Goal: Obtain resource: Obtain resource

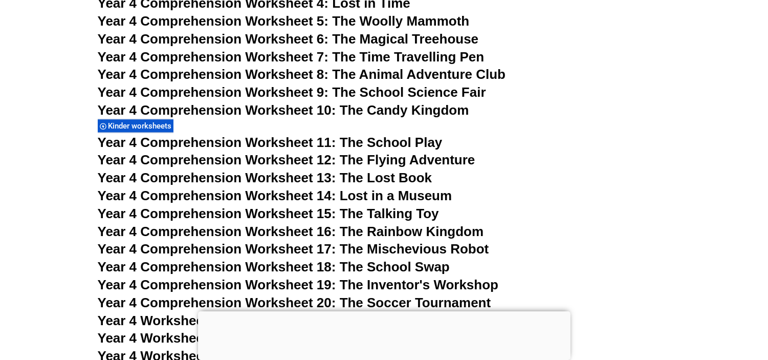
scroll to position [4602, 0]
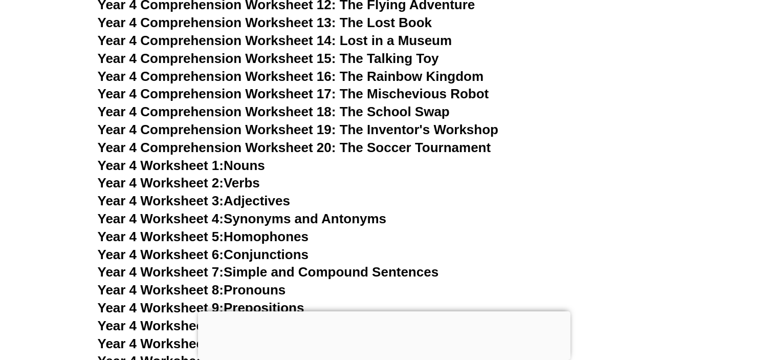
click at [477, 146] on span "Year 4 Comprehension Worksheet 20: The Soccer Tournament" at bounding box center [294, 147] width 393 height 15
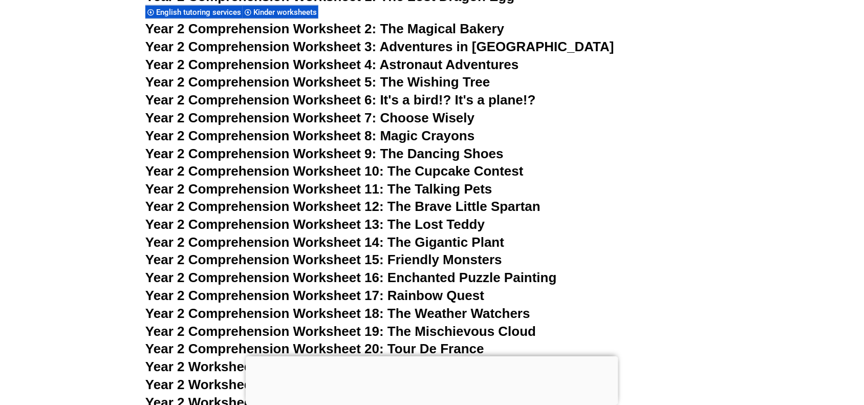
scroll to position [2676, 0]
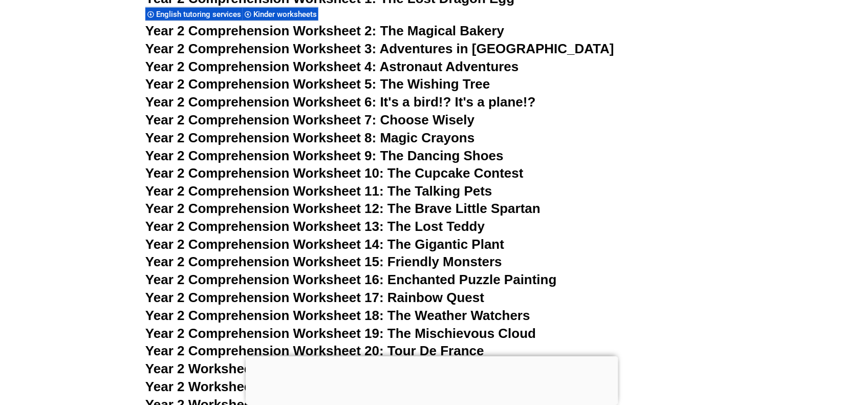
click at [428, 356] on div at bounding box center [432, 356] width 372 height 0
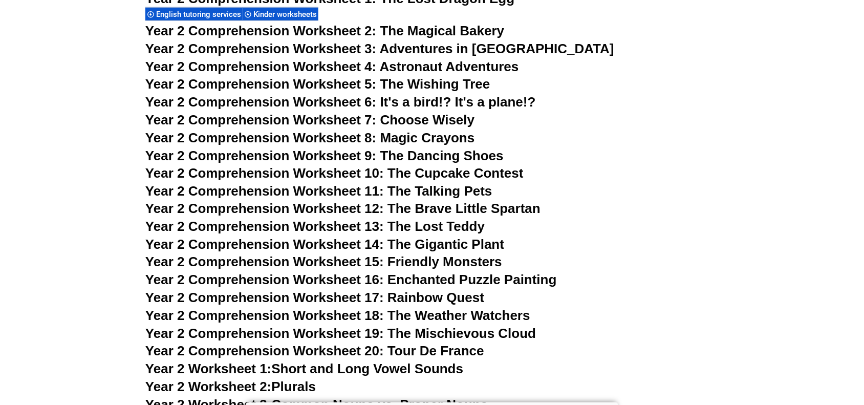
click at [676, 141] on h3 "Year 2 Comprehension Worksheet 8: Magic Crayons" at bounding box center [431, 137] width 573 height 17
click at [548, 55] on h3 "Year 2 Comprehension Worksheet 3: Adventures in Toyland" at bounding box center [431, 48] width 573 height 17
click at [451, 232] on span "Year 2 Comprehension Worksheet 13: The Lost Teddy" at bounding box center [314, 226] width 339 height 15
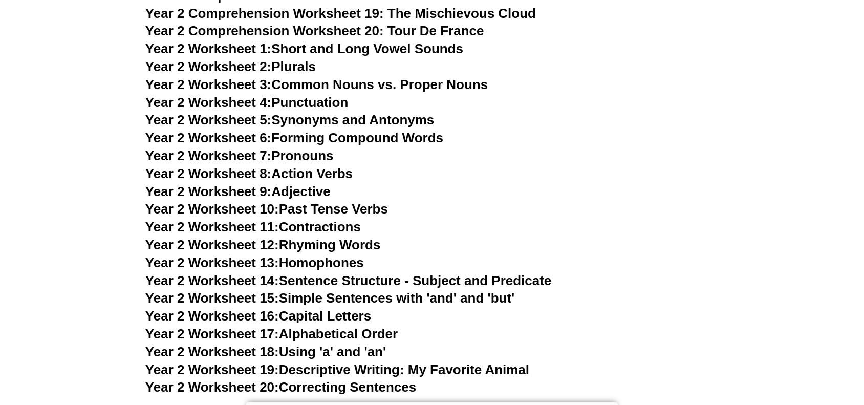
scroll to position [3043, 0]
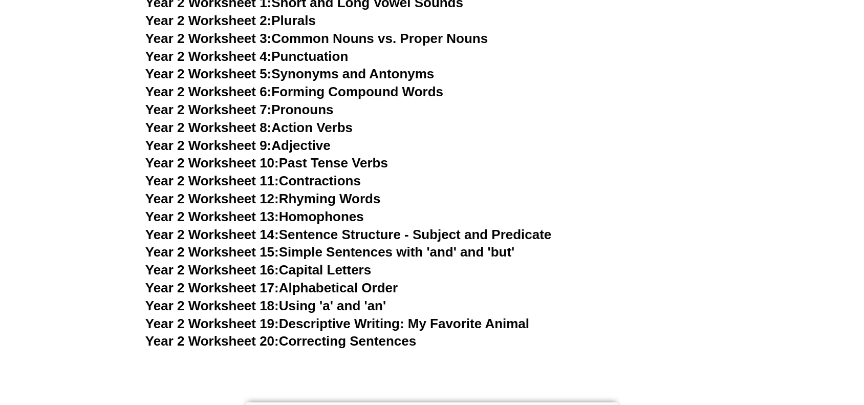
click at [311, 126] on link "Year 2 Worksheet 8: Action Verbs" at bounding box center [248, 127] width 207 height 15
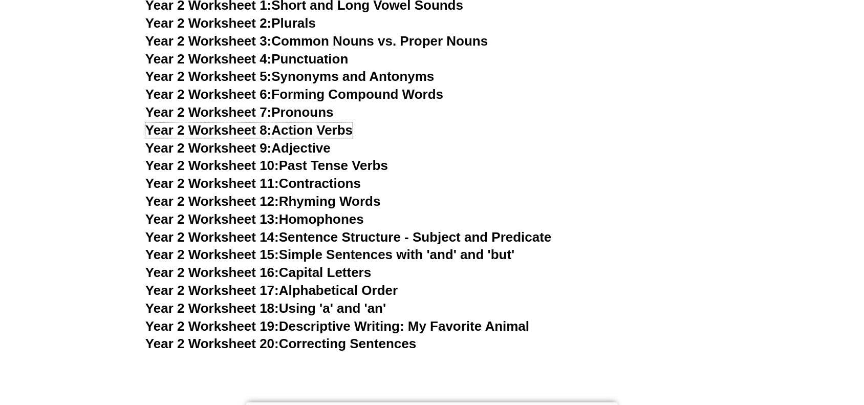
scroll to position [3060, 0]
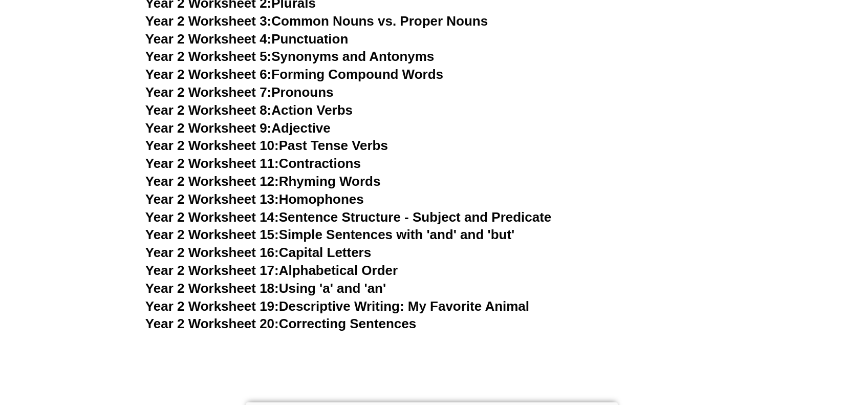
click at [701, 254] on h3 "Year 2 Worksheet 16: Capital Letters" at bounding box center [431, 252] width 573 height 17
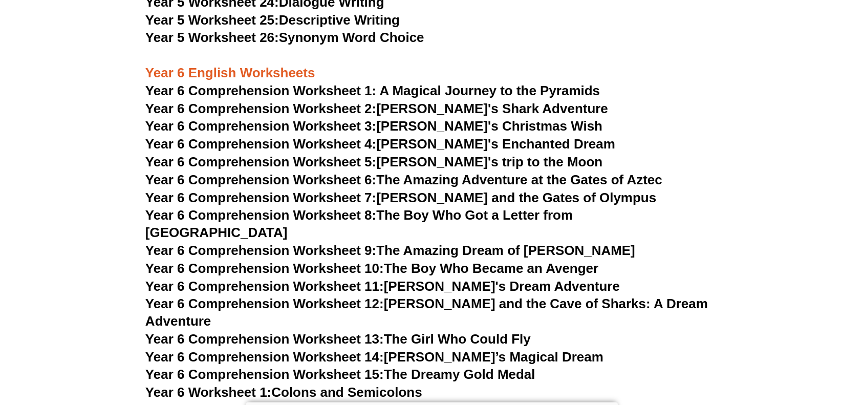
scroll to position [5817, 0]
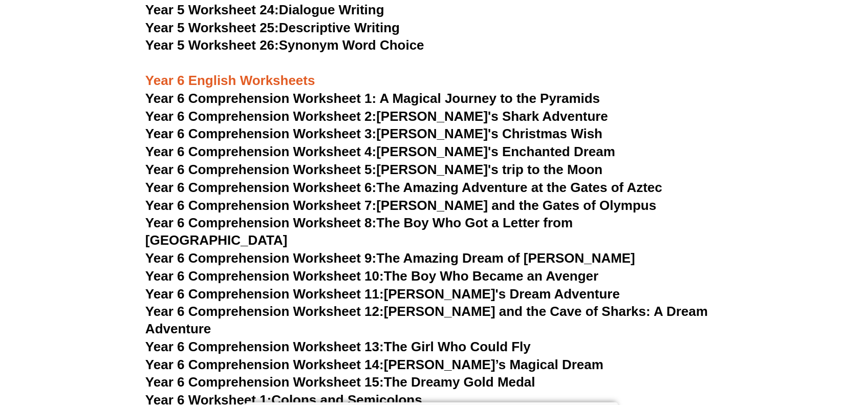
click at [423, 100] on span "Year 6 Comprehension Worksheet 1: A Magical Journey to the Pyramids" at bounding box center [372, 98] width 455 height 15
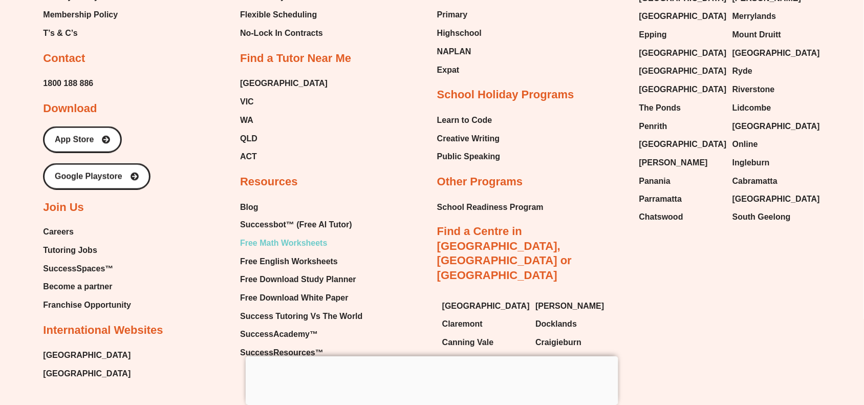
scroll to position [10717, 0]
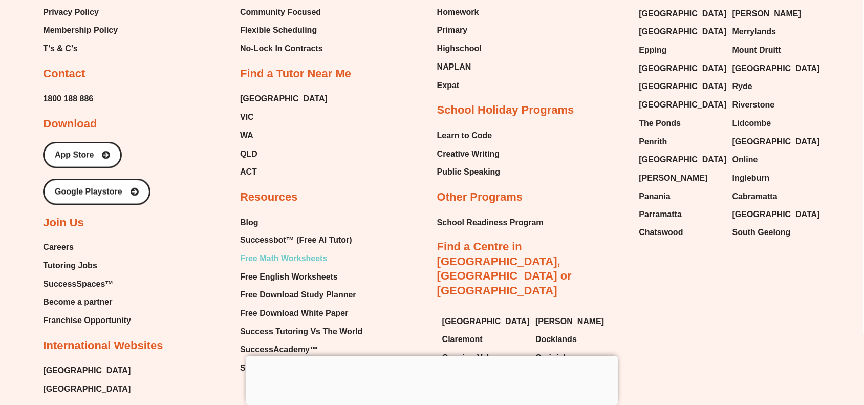
click at [308, 251] on span "Free Math Worksheets" at bounding box center [283, 258] width 87 height 15
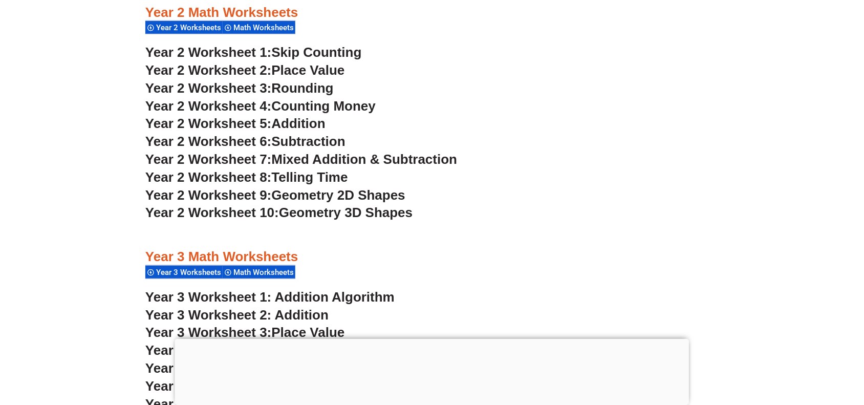
click at [222, 47] on span "Year 2 Worksheet 1:" at bounding box center [208, 52] width 126 height 15
